Goal: Information Seeking & Learning: Learn about a topic

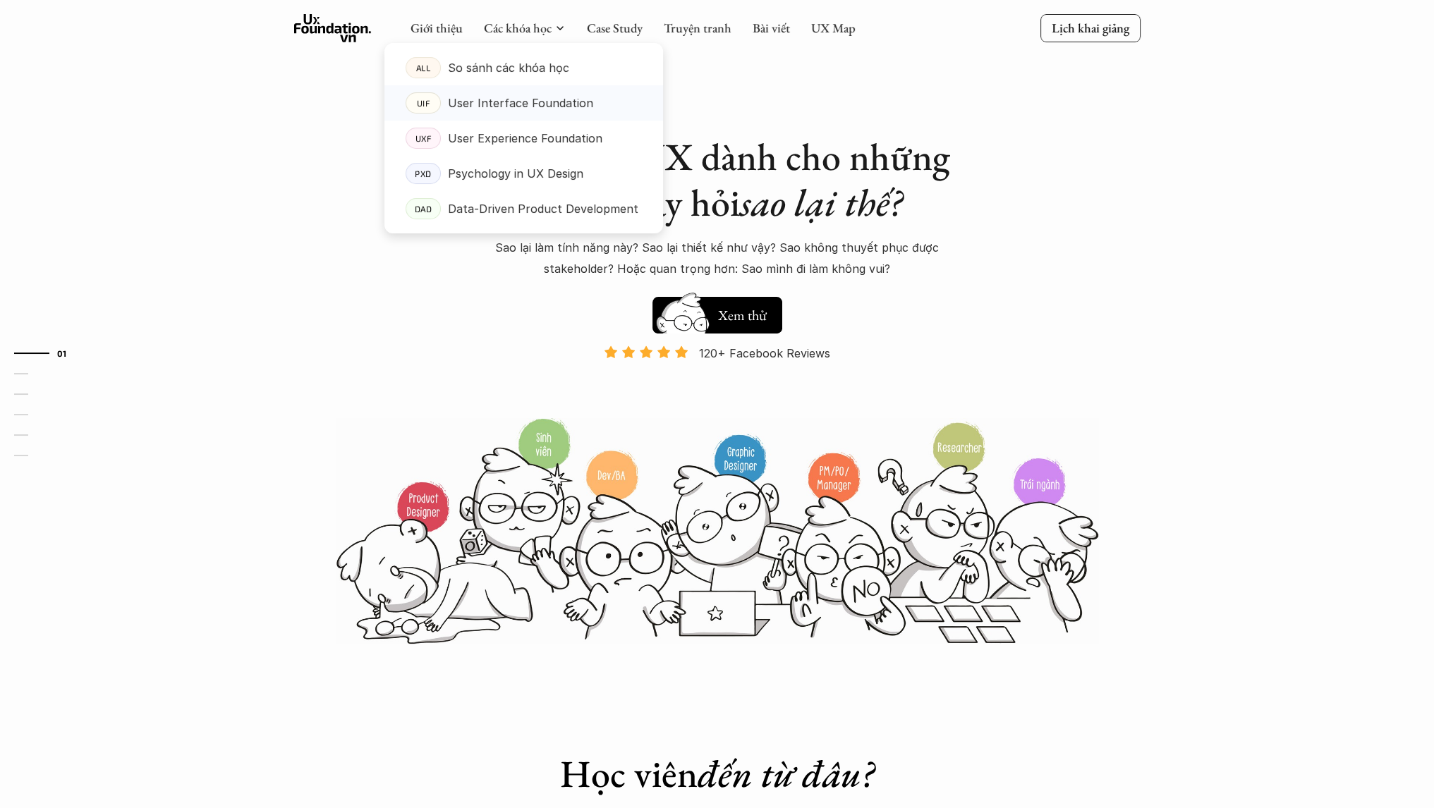
click at [525, 105] on p "User Interface Foundation" at bounding box center [520, 102] width 145 height 21
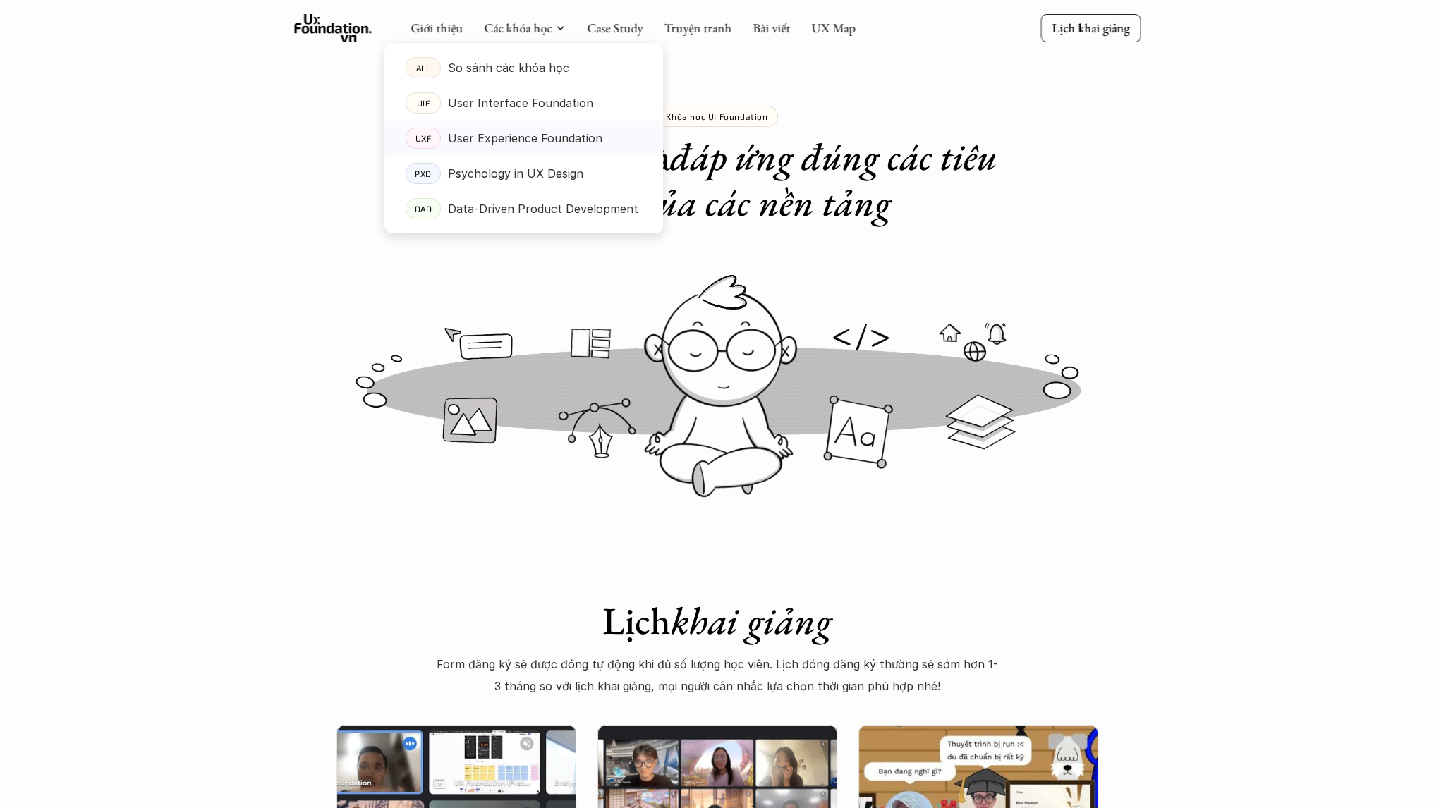
click at [496, 133] on p "User Experience Foundation" at bounding box center [525, 138] width 154 height 21
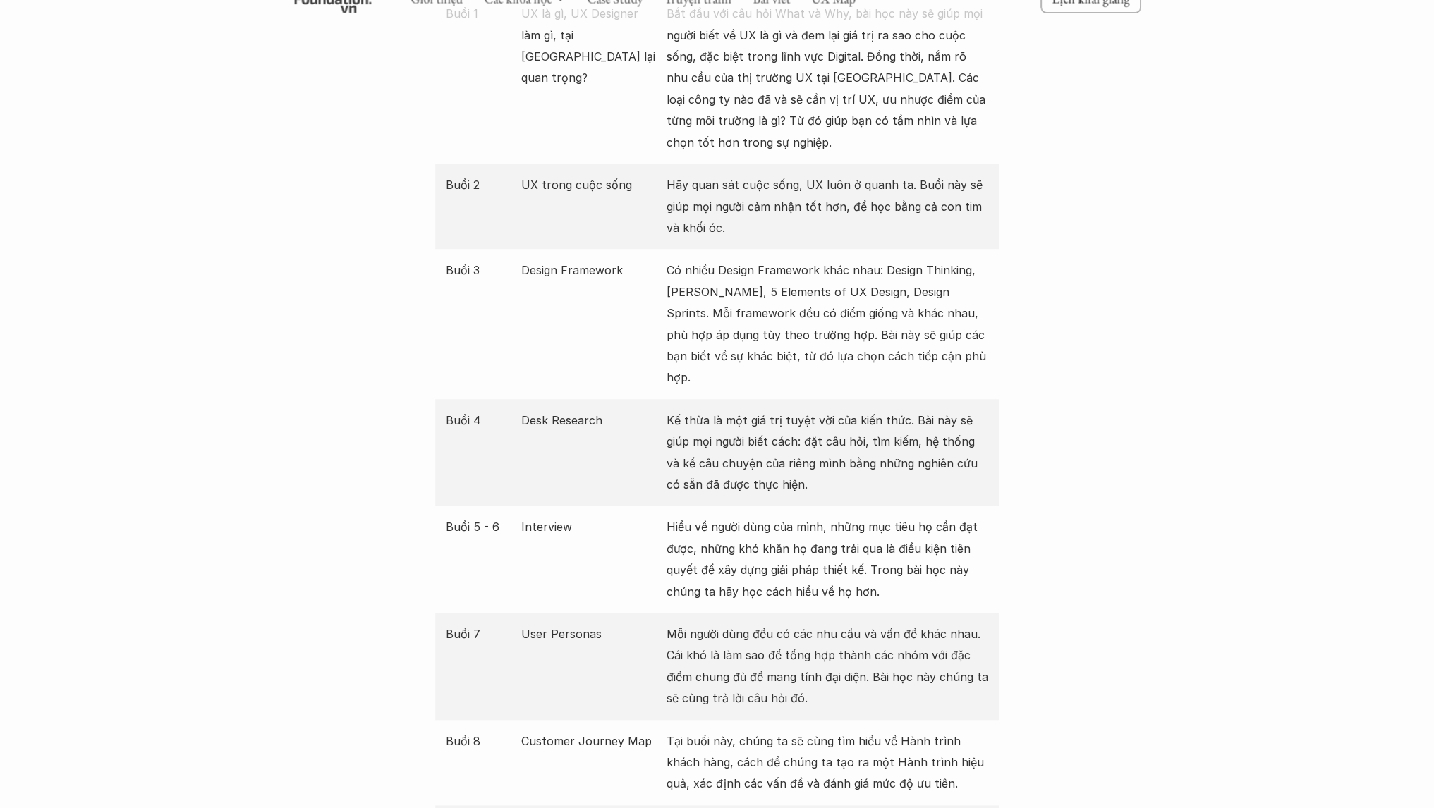
scroll to position [1762, 0]
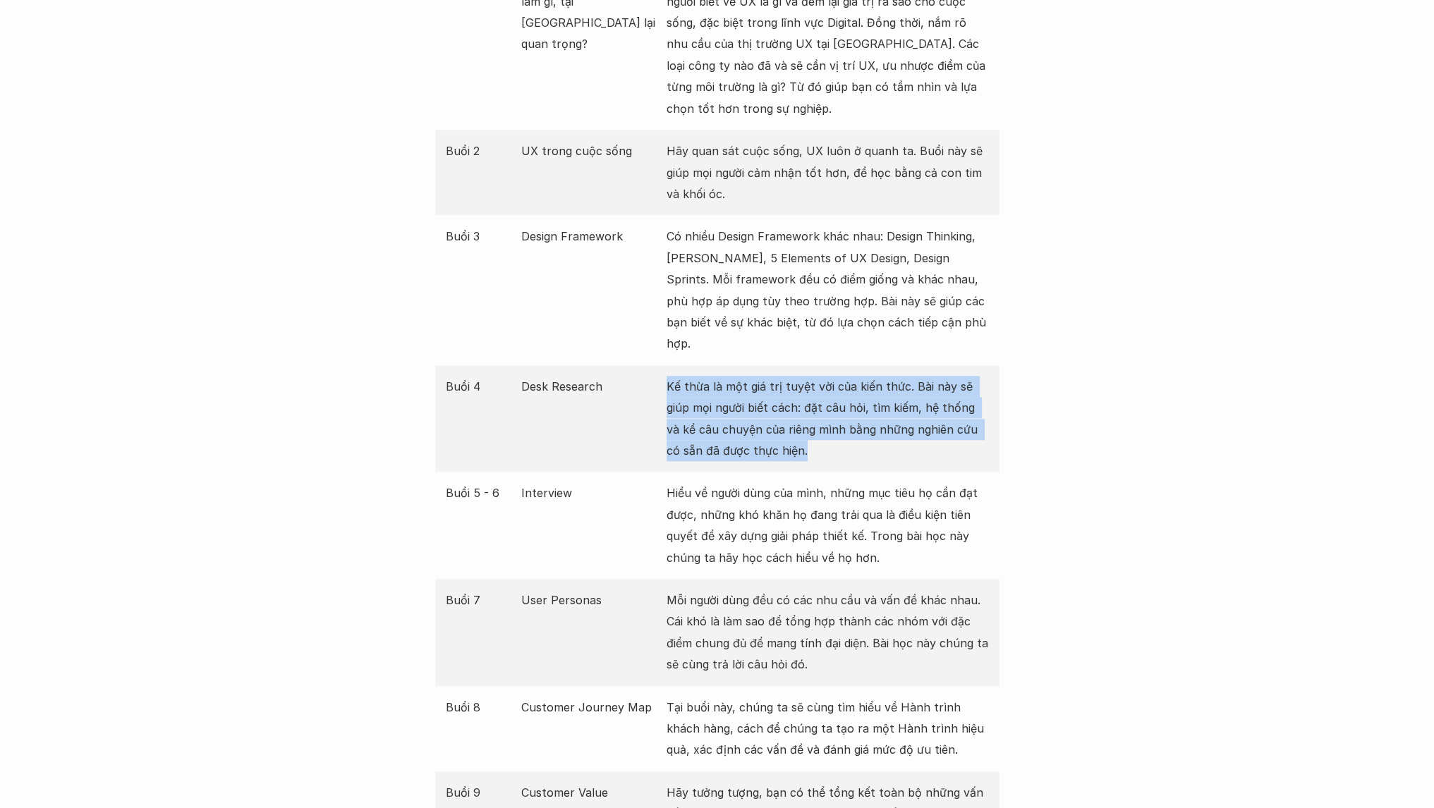
drag, startPoint x: 804, startPoint y: 431, endPoint x: 665, endPoint y: 373, distance: 150.5
click at [665, 373] on div "Buổi 4 Desk Research Kế thừa là một giá trị tuyệt vời của kiến thức. Bài này sẽ…" at bounding box center [717, 418] width 564 height 107
click at [799, 418] on p "Kế thừa là một giá trị tuyệt vời của kiến thức. Bài này sẽ giúp mọi người biết …" at bounding box center [828, 419] width 322 height 86
drag, startPoint x: 777, startPoint y: 435, endPoint x: 665, endPoint y: 364, distance: 132.3
click at [665, 365] on div "Buổi 4 Desk Research Kế thừa là một giá trị tuyệt vời của kiến thức. Bài này sẽ…" at bounding box center [717, 418] width 564 height 107
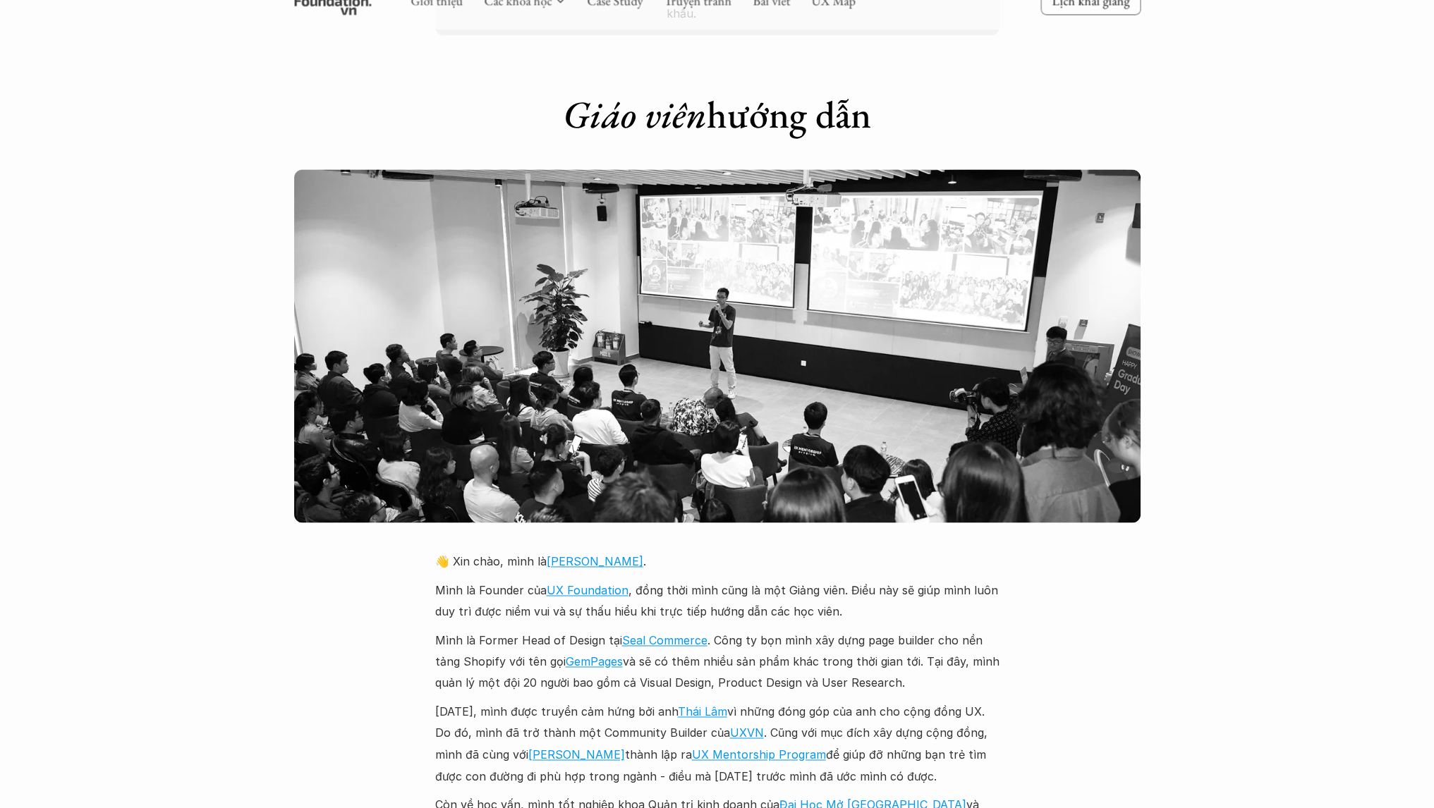
scroll to position [2820, 0]
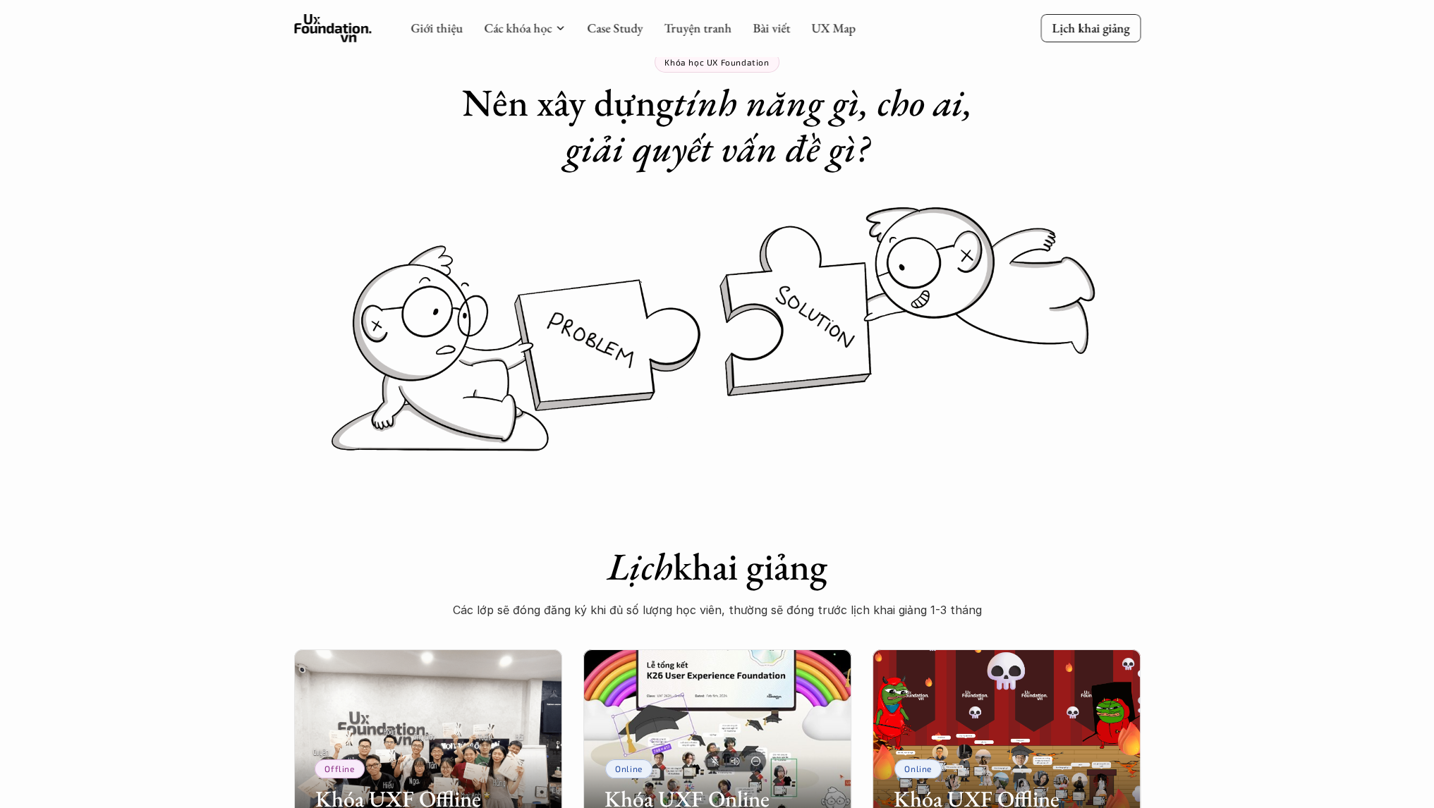
scroll to position [0, 0]
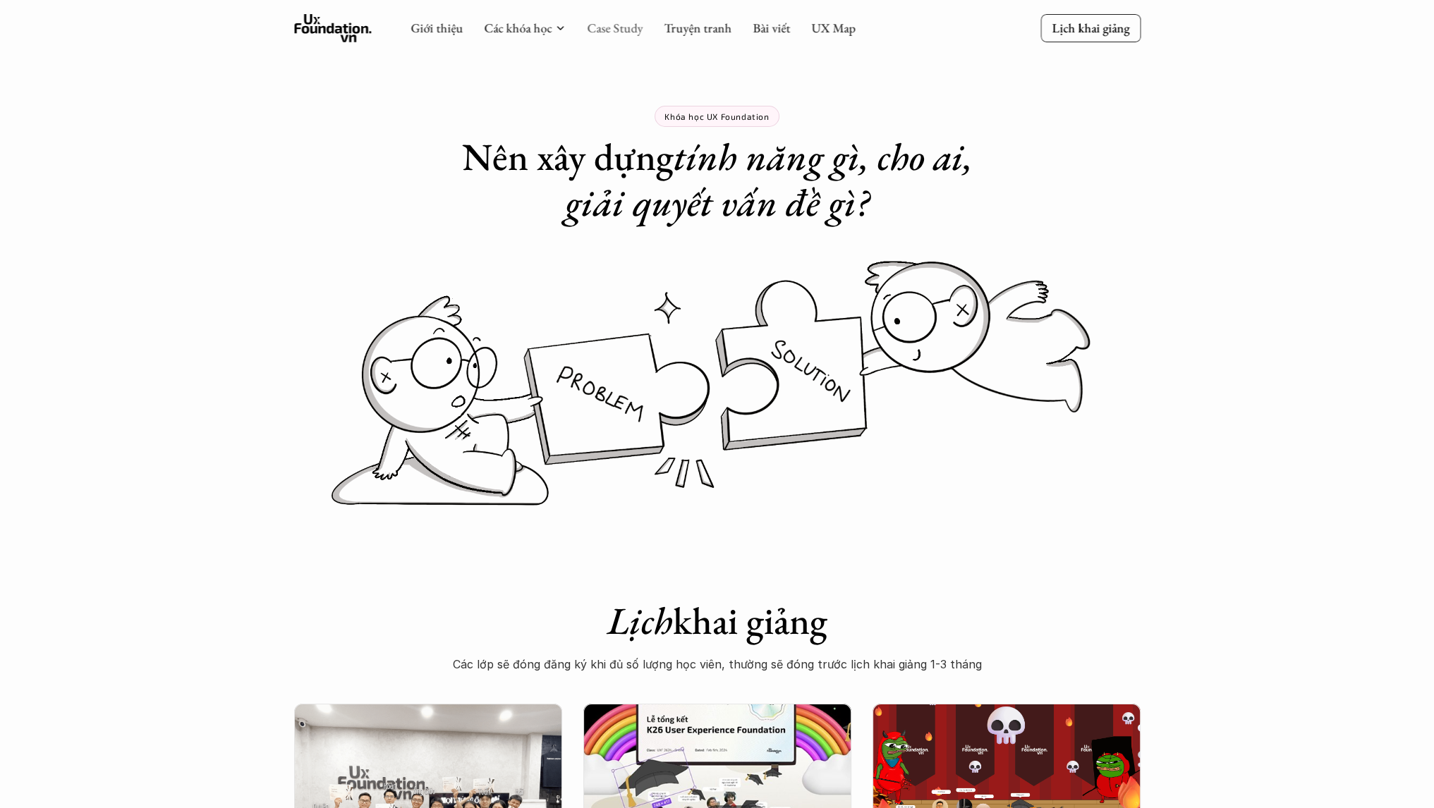
click at [602, 27] on link "Case Study" at bounding box center [615, 28] width 56 height 16
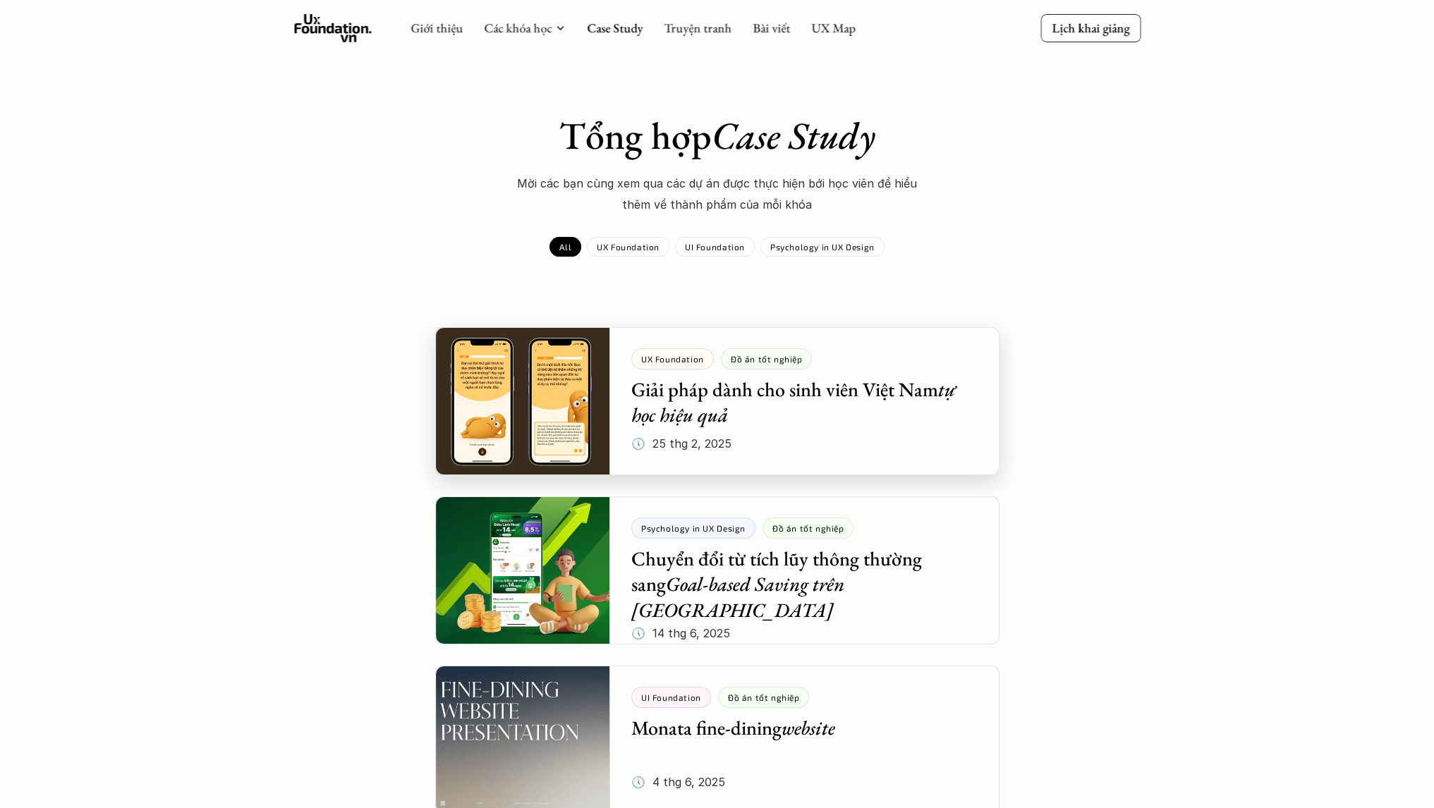
click at [846, 401] on div at bounding box center [717, 401] width 564 height 148
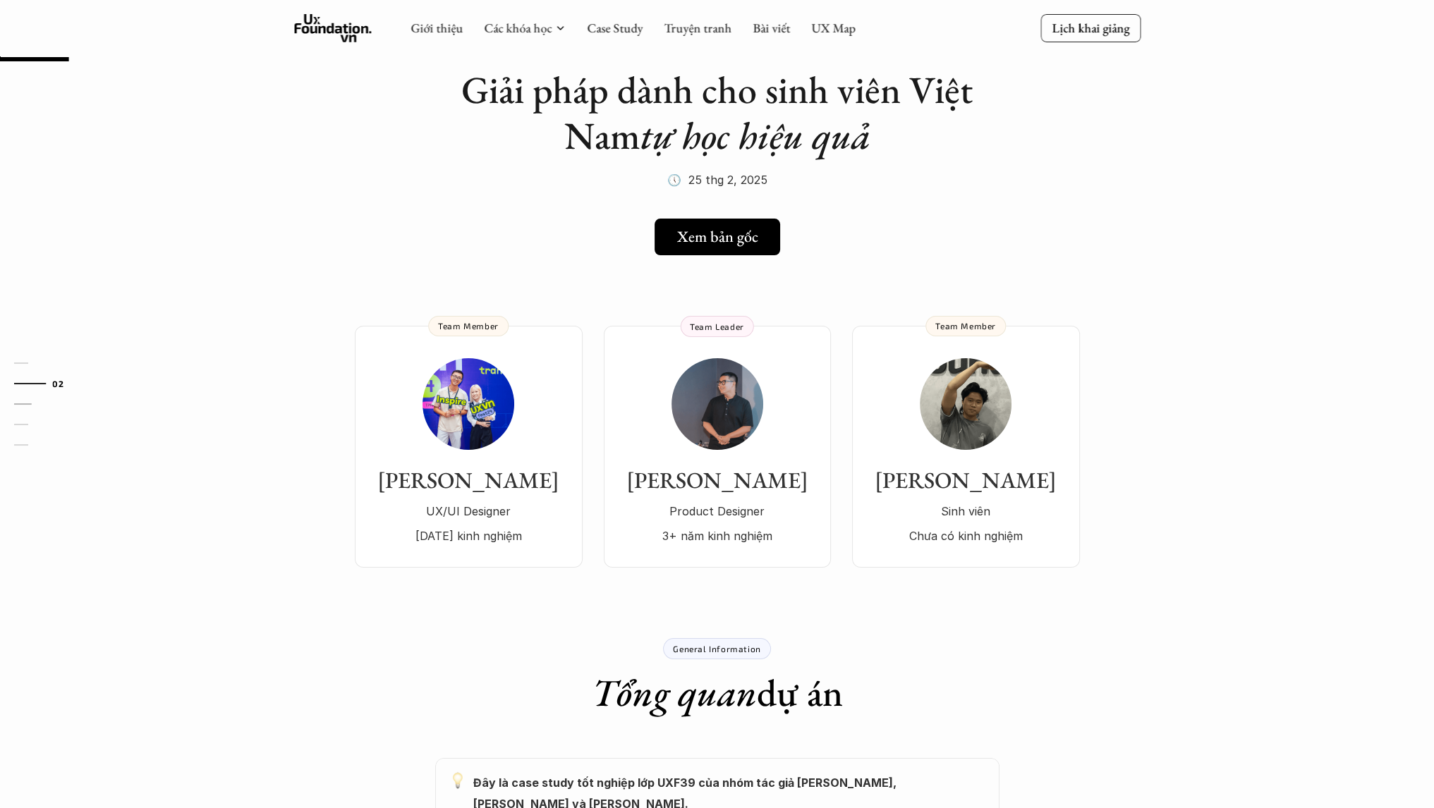
scroll to position [69, 0]
click at [711, 246] on h5 "Xem bản gốc" at bounding box center [716, 238] width 81 height 18
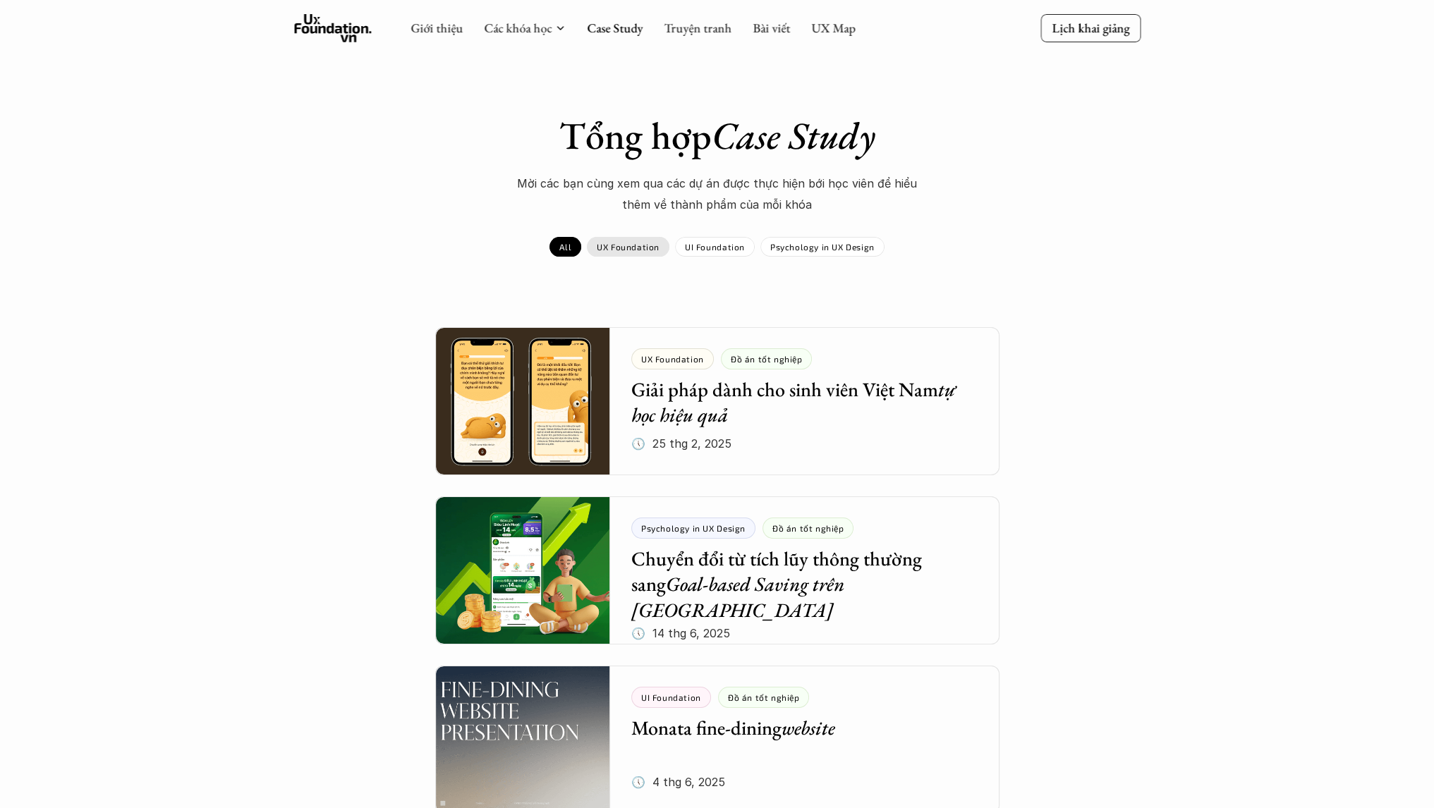
click at [632, 246] on p "UX Foundation" at bounding box center [628, 247] width 63 height 10
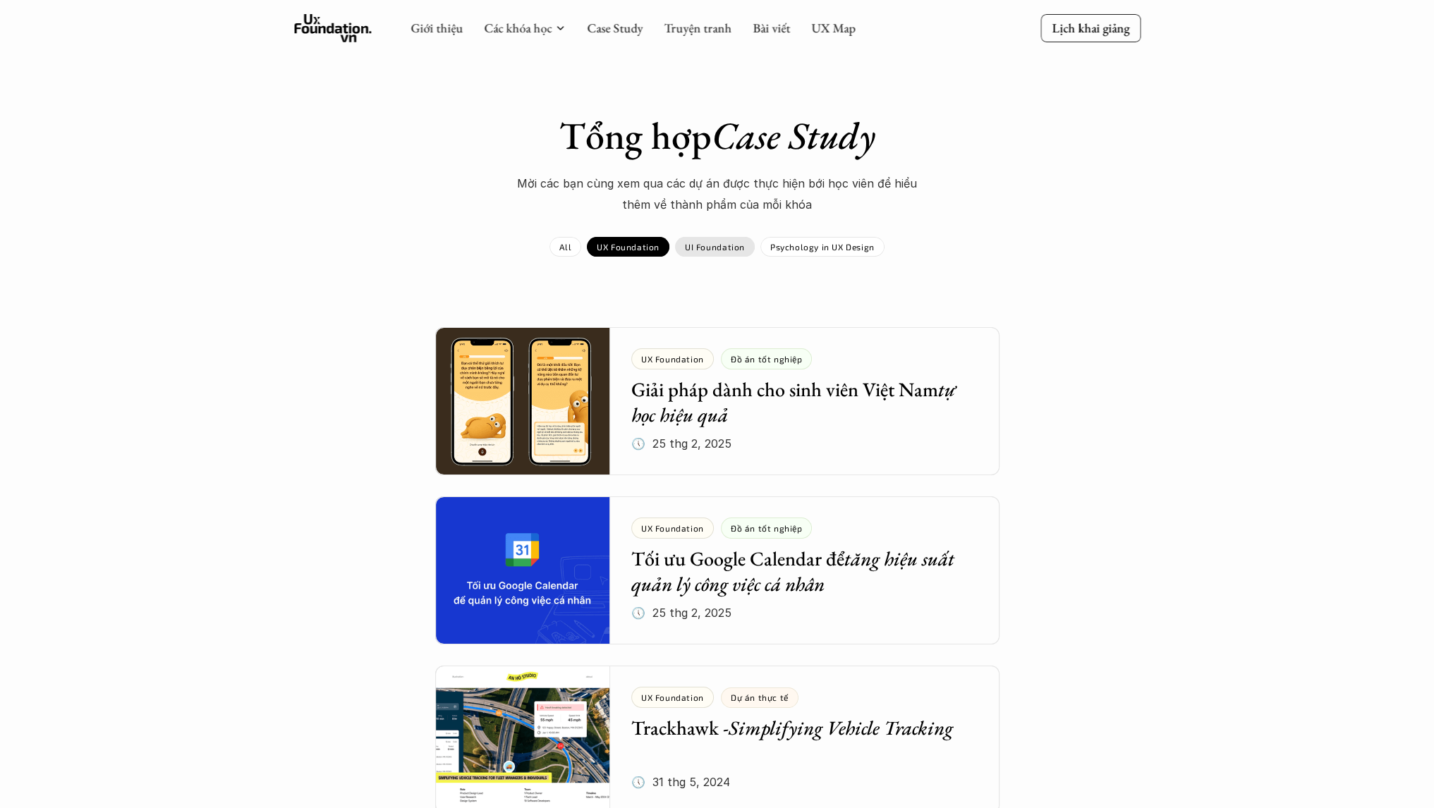
click at [729, 245] on p "UI Foundation" at bounding box center [715, 247] width 60 height 10
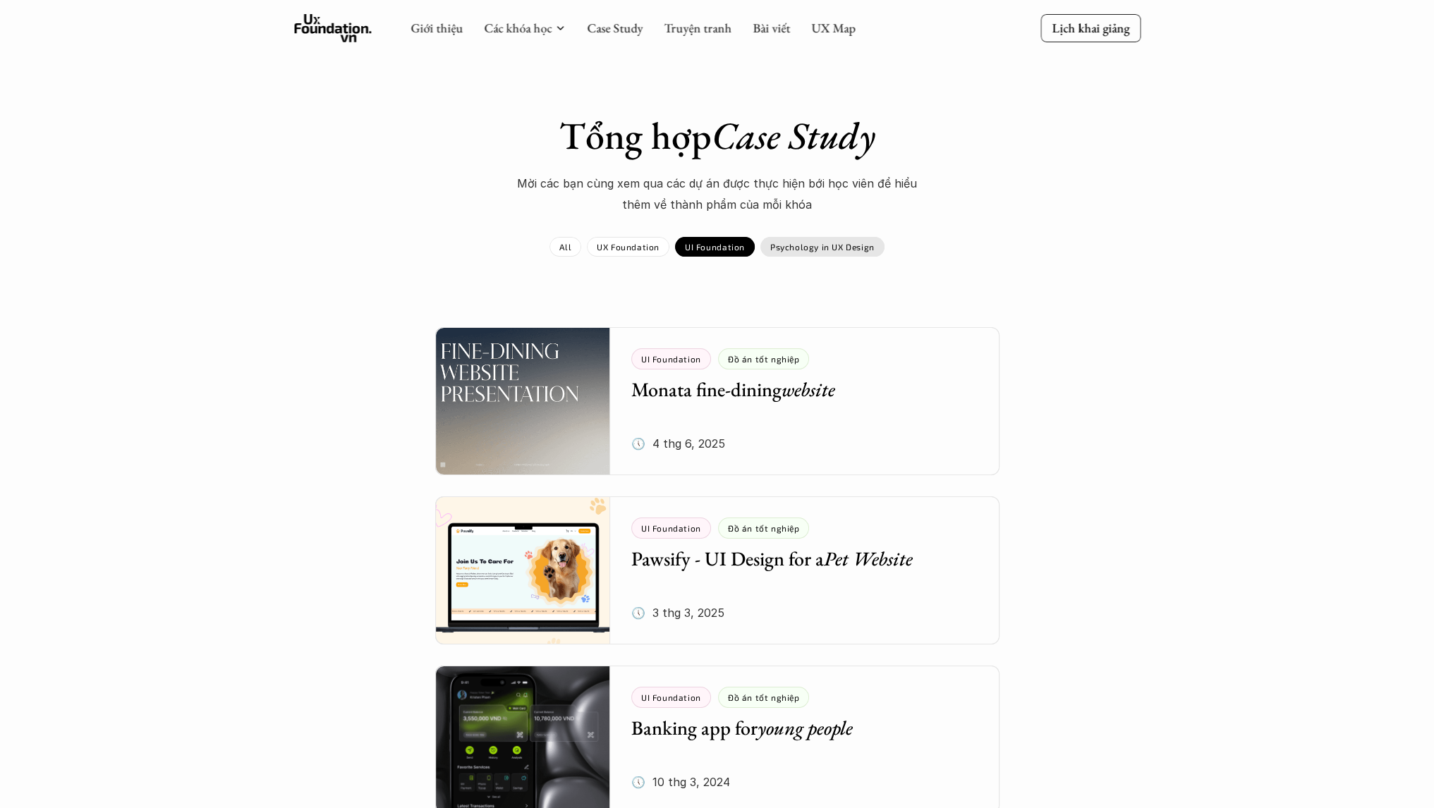
click at [823, 244] on p "Psychology in UX Design" at bounding box center [822, 247] width 104 height 10
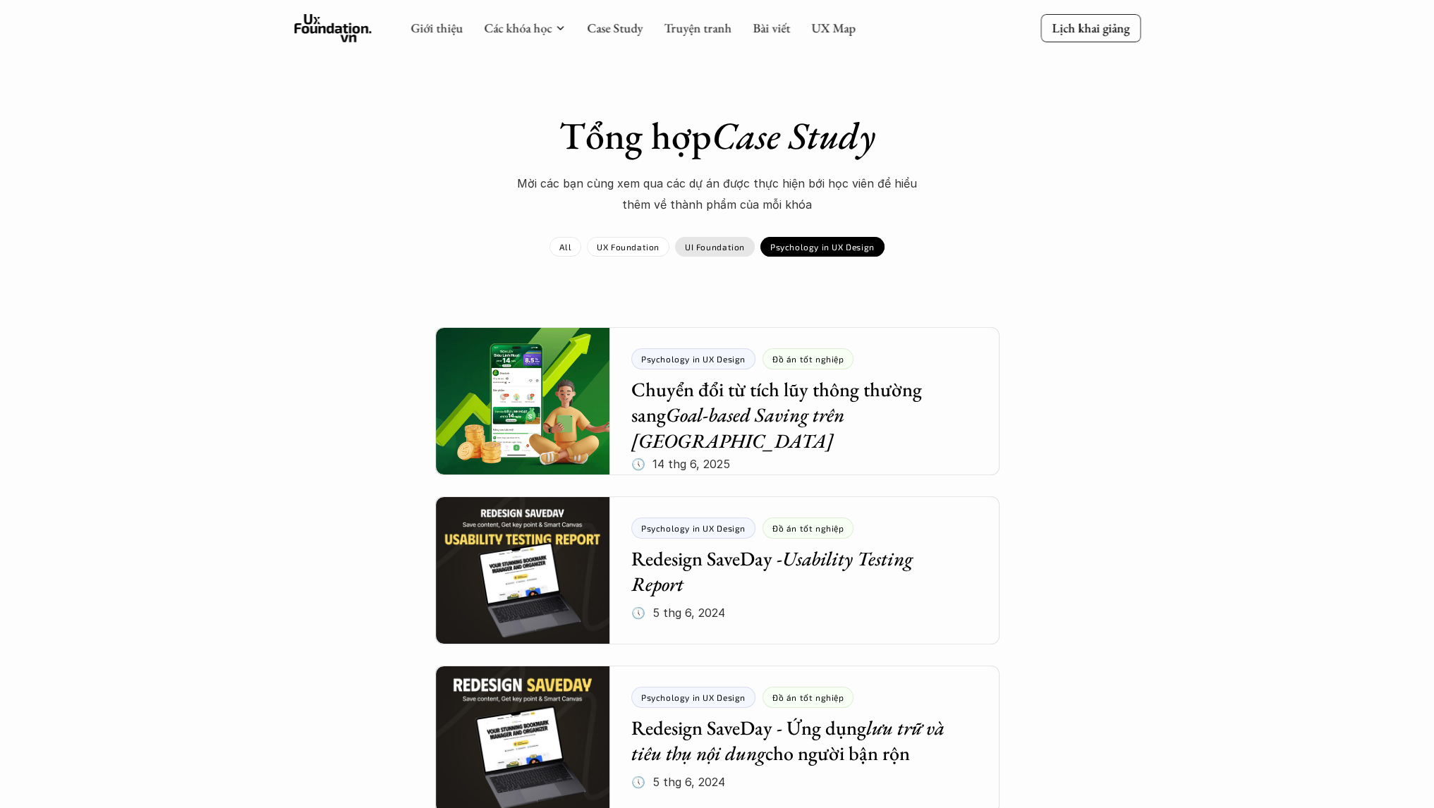
click at [709, 249] on p "UI Foundation" at bounding box center [715, 247] width 60 height 10
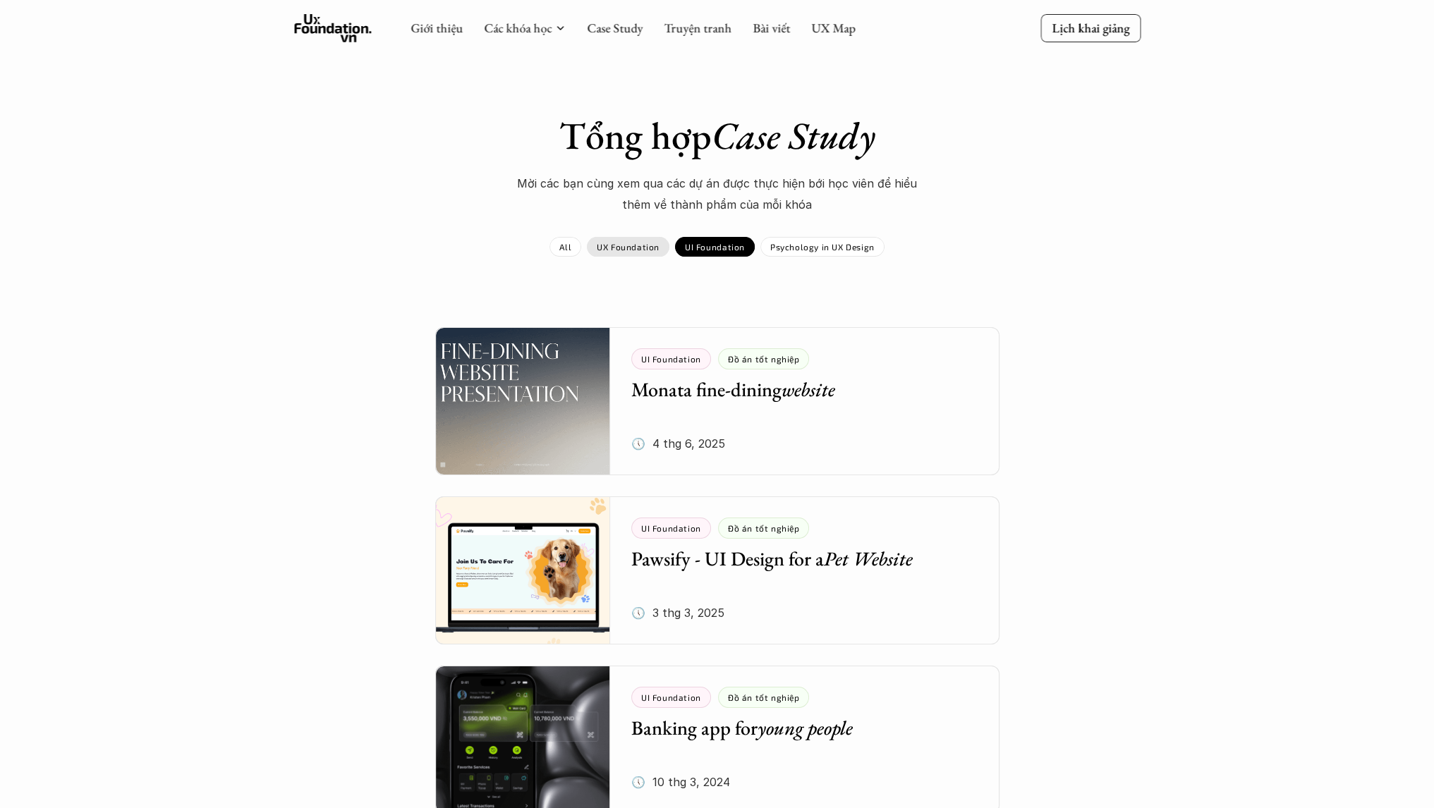
click at [624, 249] on p "UX Foundation" at bounding box center [628, 247] width 63 height 10
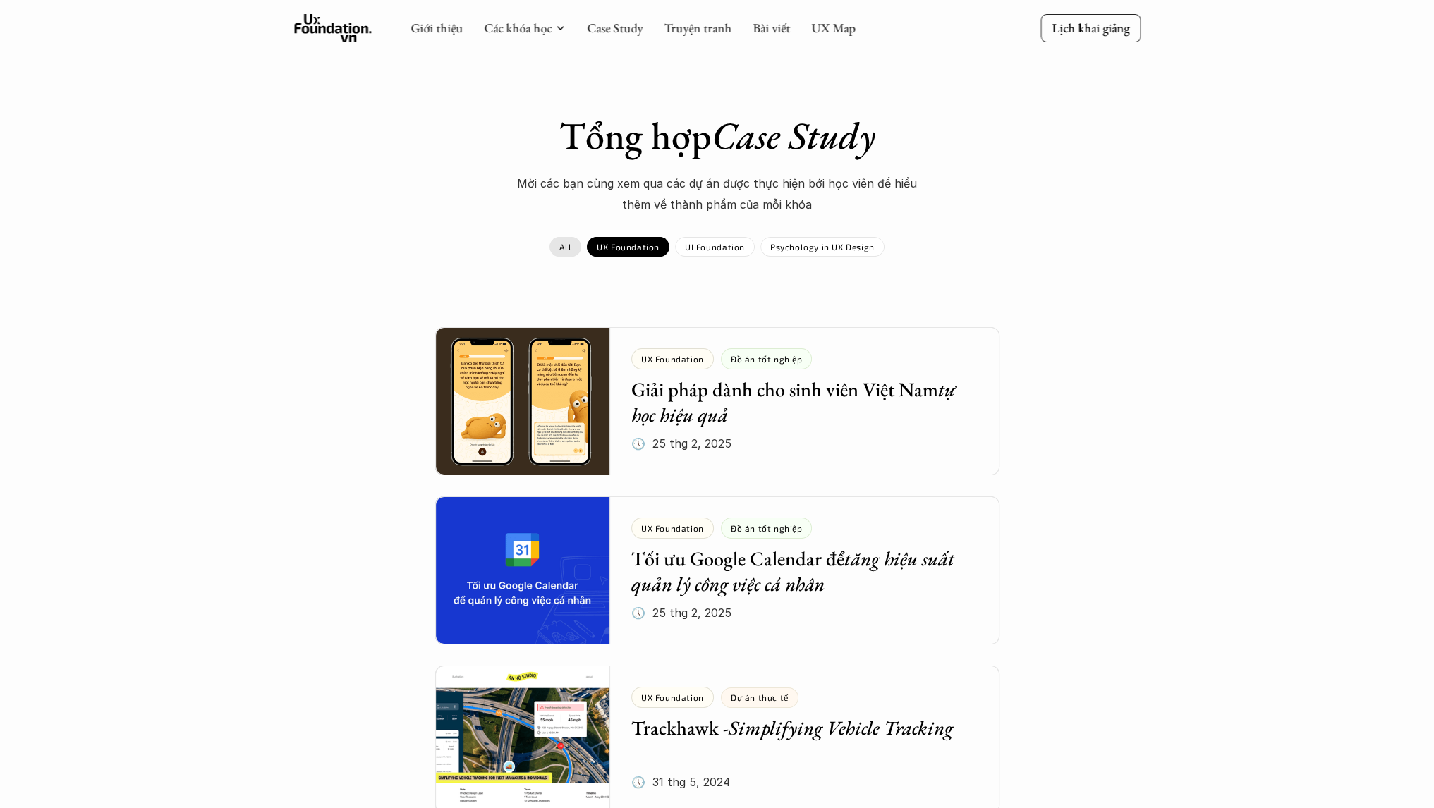
click at [565, 250] on p "All" at bounding box center [565, 247] width 12 height 10
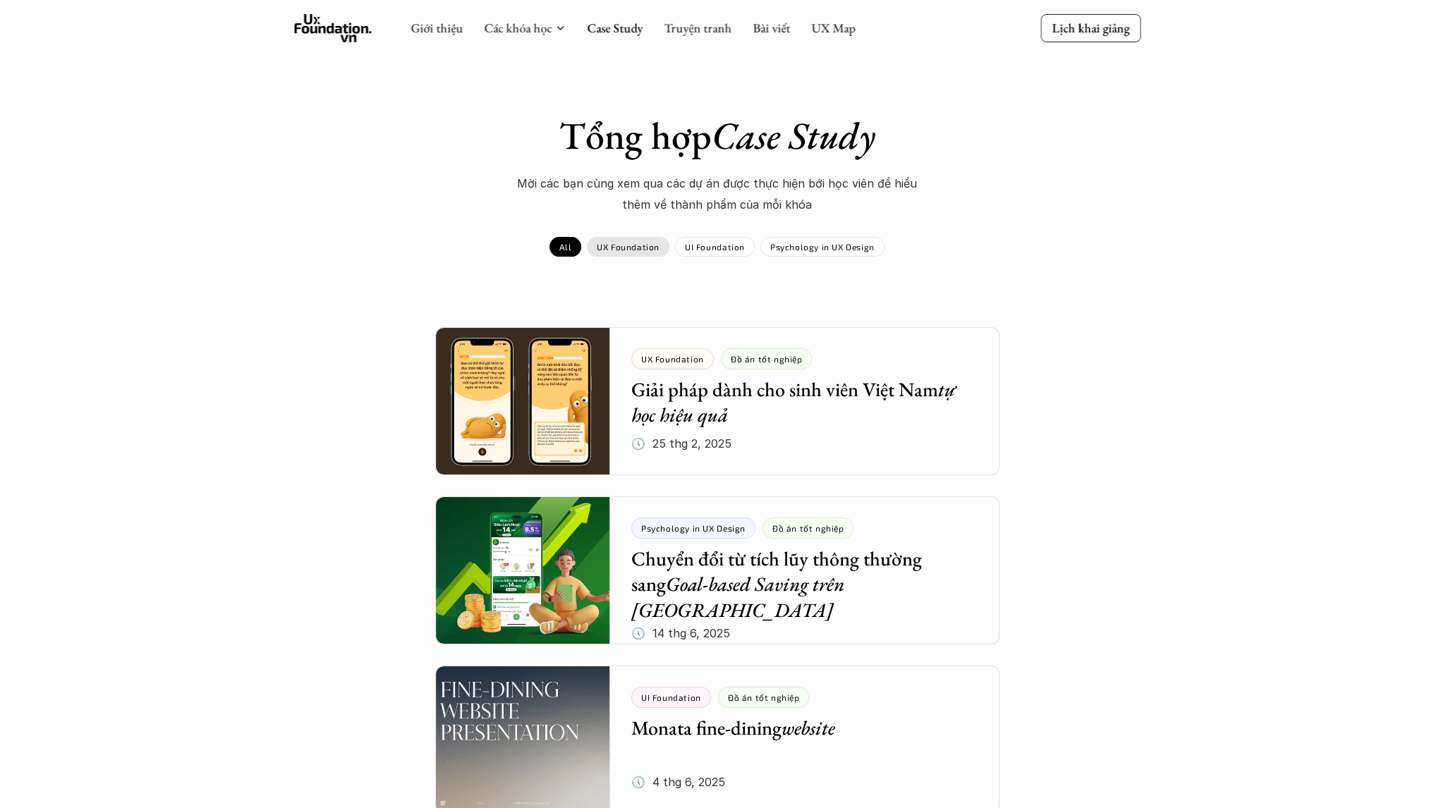
click at [630, 253] on div "UX Foundation" at bounding box center [628, 247] width 83 height 20
